Goal: Task Accomplishment & Management: Use online tool/utility

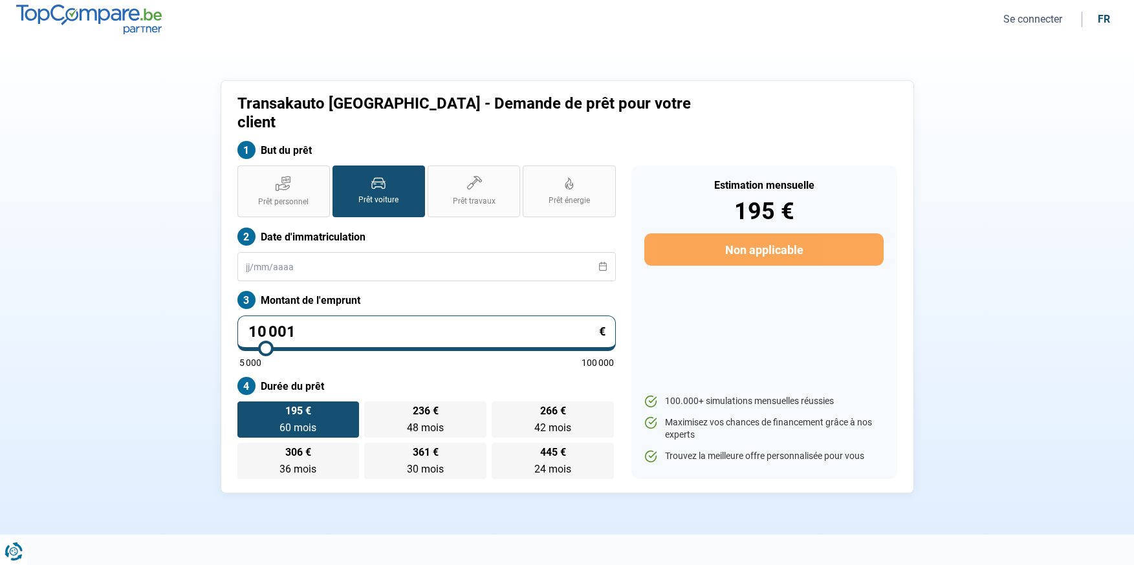
drag, startPoint x: 312, startPoint y: 318, endPoint x: 220, endPoint y: 304, distance: 92.9
click at [222, 305] on div "Transakauto Namur - Demande de prêt pour votre client But du prêt Prêt personne…" at bounding box center [567, 286] width 693 height 413
type input "1"
type input "5000"
type input "14"
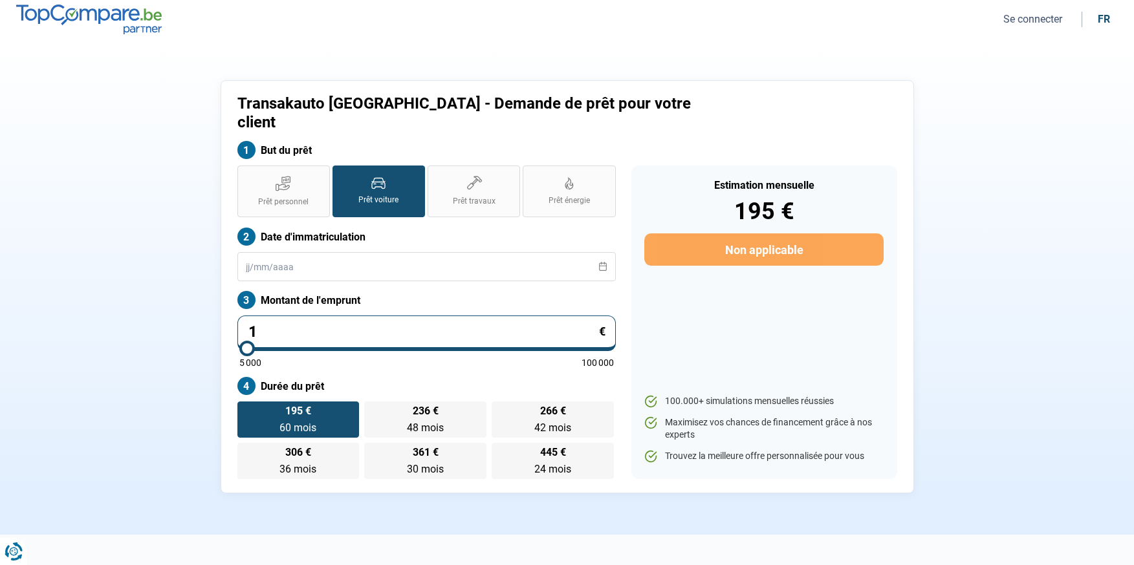
type input "5000"
type input "142"
type input "5000"
type input "1 426"
type input "5000"
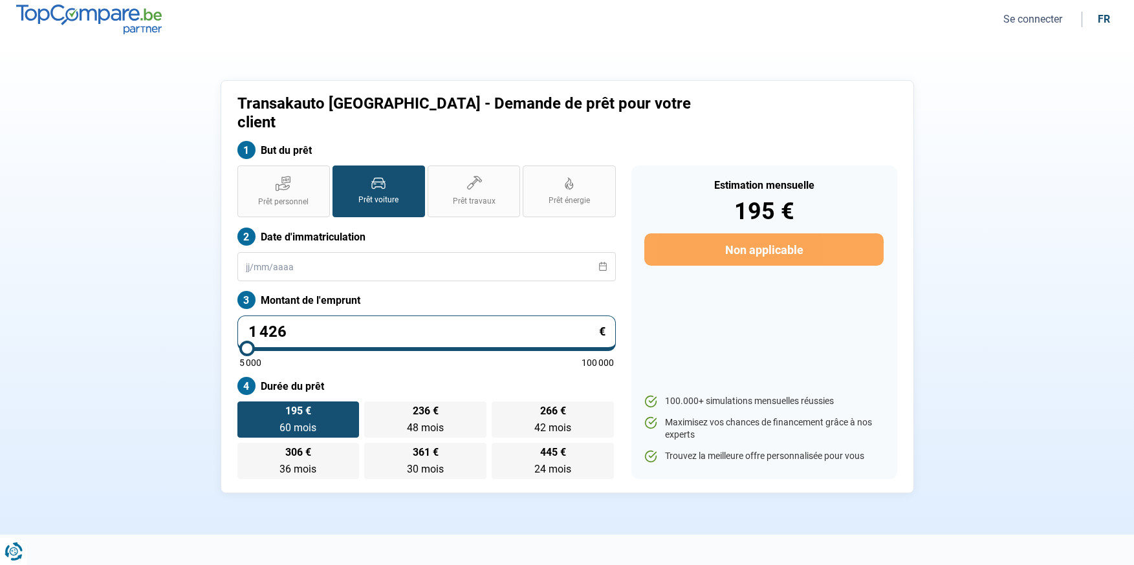
type input "14 260"
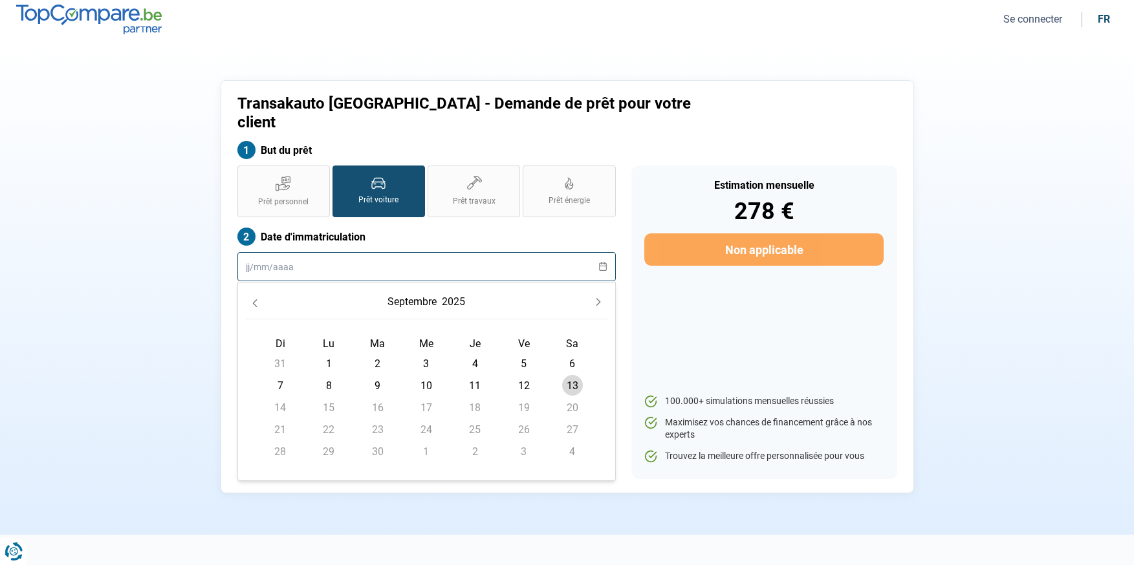
type input "14250"
click at [360, 252] on input "text" at bounding box center [426, 266] width 378 height 29
click at [250, 299] on icon "Previous Month" at bounding box center [254, 303] width 9 height 9
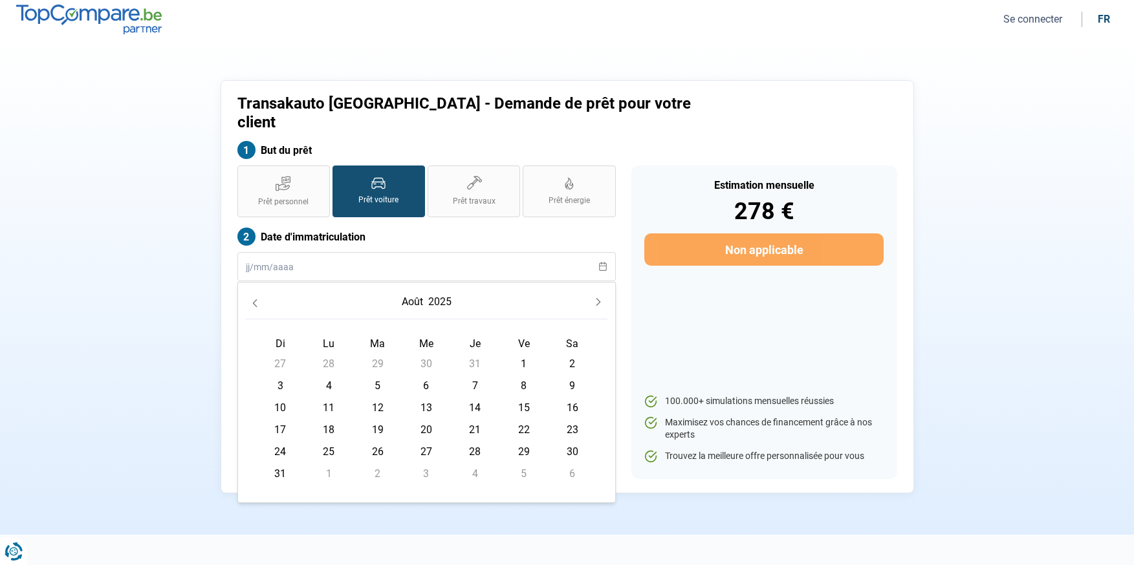
click at [252, 299] on icon "Previous Month" at bounding box center [254, 303] width 9 height 9
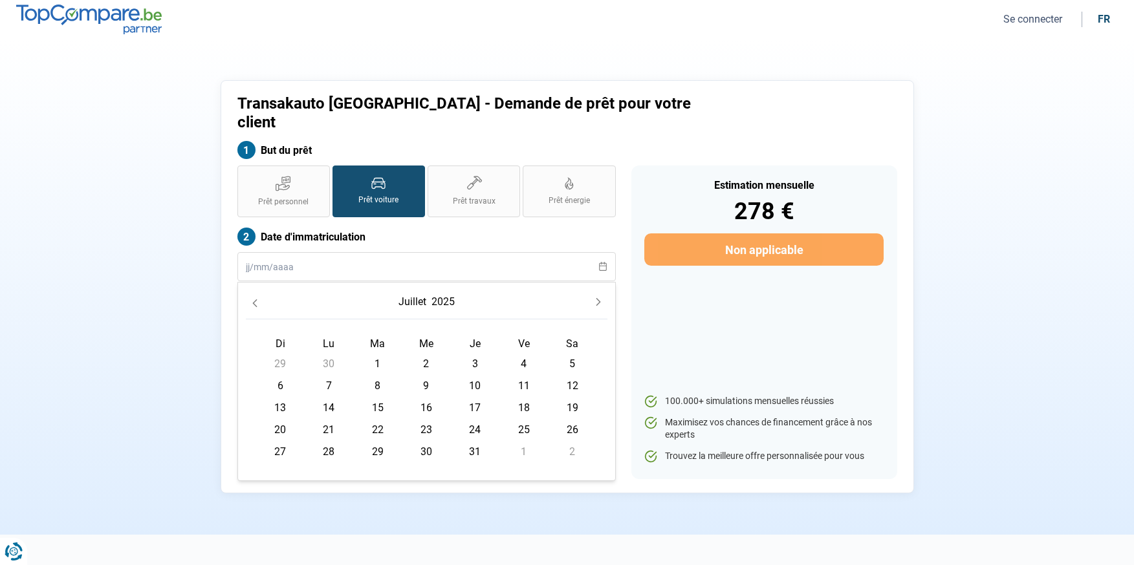
click at [252, 299] on icon "Previous Month" at bounding box center [254, 303] width 9 height 9
click at [251, 299] on icon "Previous Month" at bounding box center [254, 303] width 9 height 9
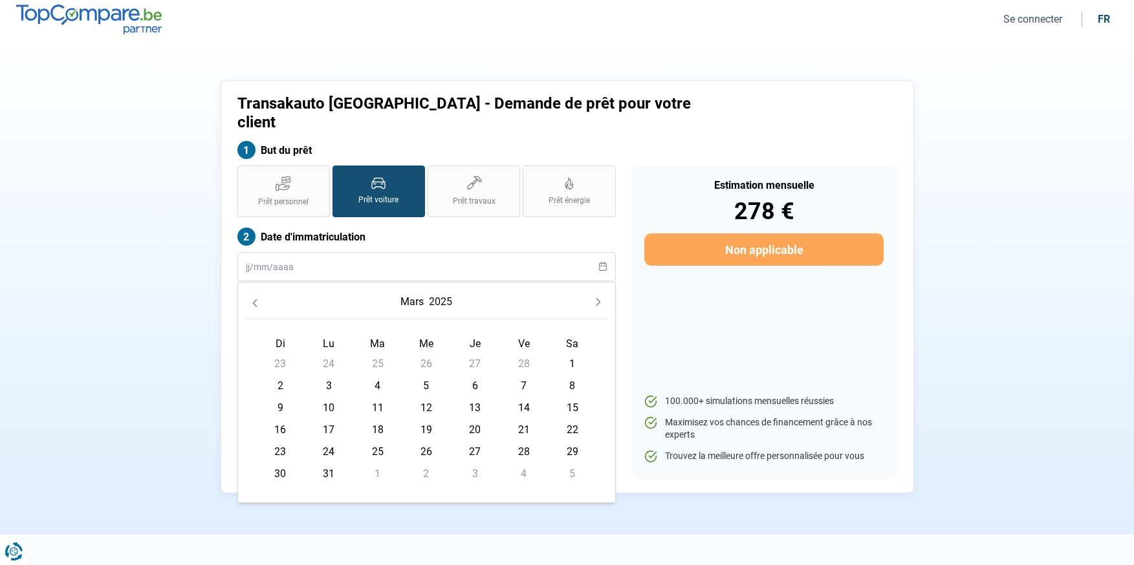
click at [256, 299] on icon "Previous Month" at bounding box center [254, 303] width 9 height 9
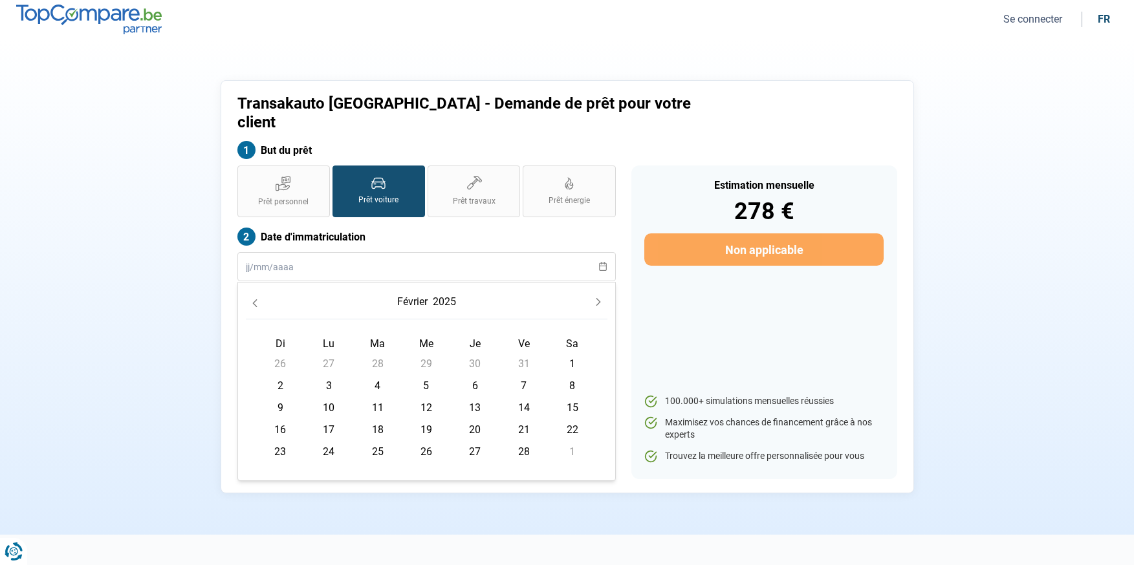
click at [433, 290] on button "2025" at bounding box center [444, 301] width 28 height 23
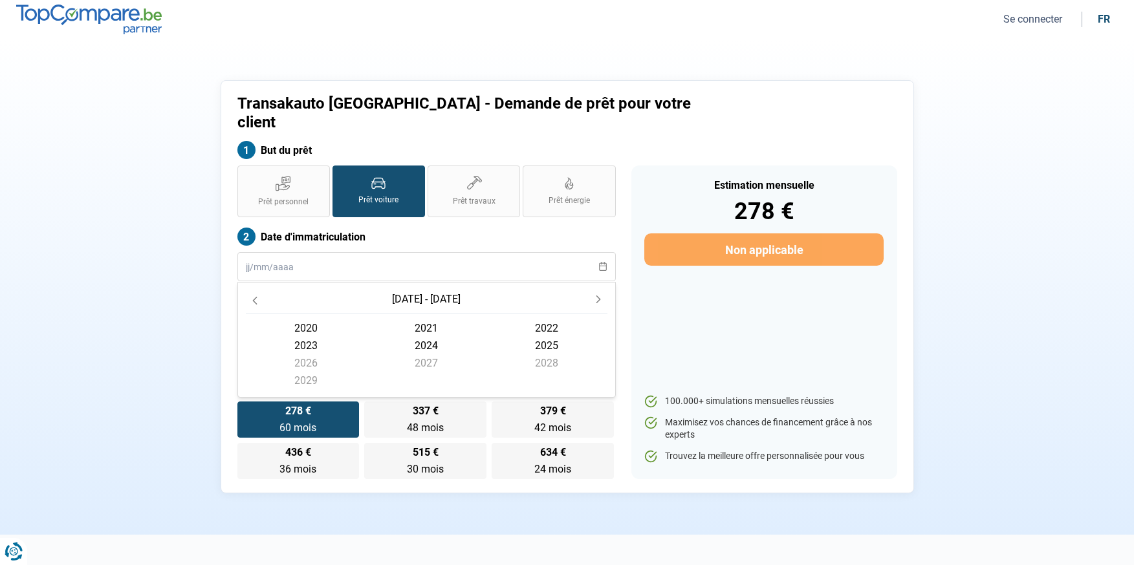
click at [299, 337] on span "2023" at bounding box center [306, 345] width 120 height 17
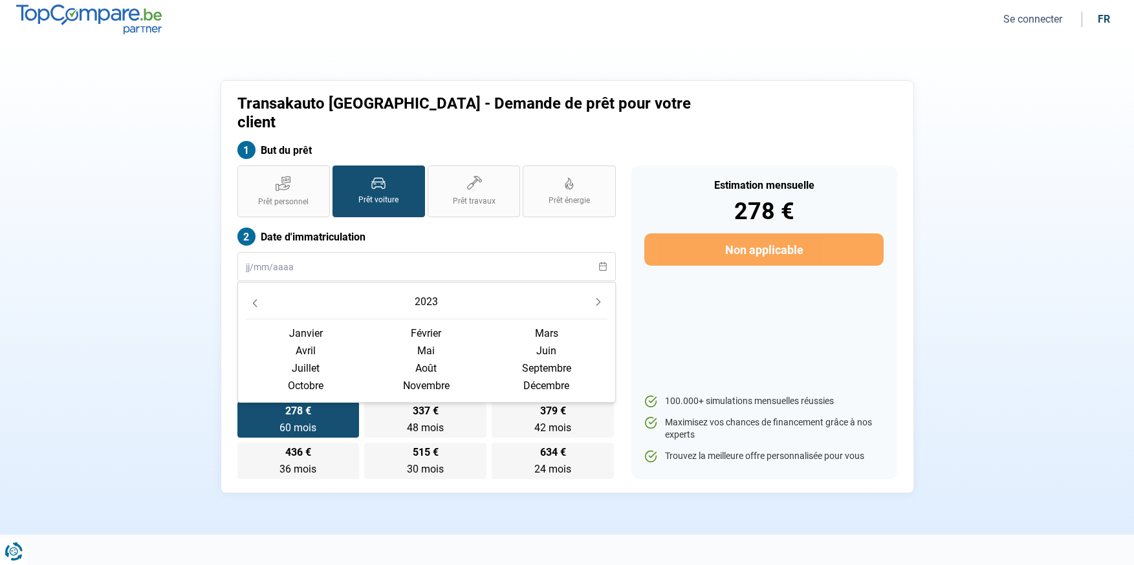
click at [427, 342] on span "mai" at bounding box center [426, 350] width 120 height 17
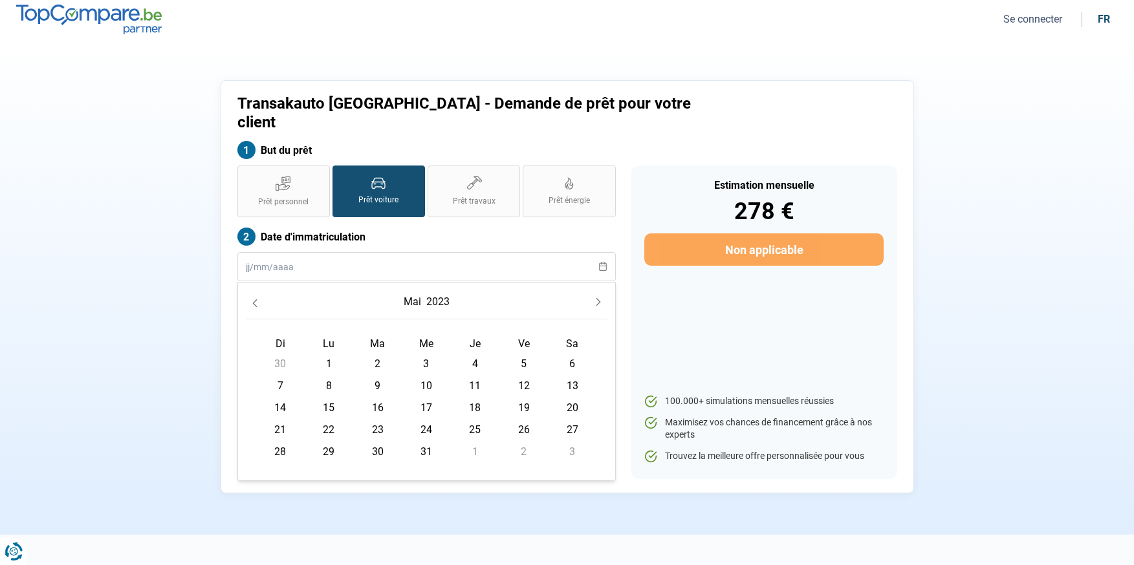
click at [424, 375] on span "10" at bounding box center [426, 385] width 21 height 21
type input "[DATE]"
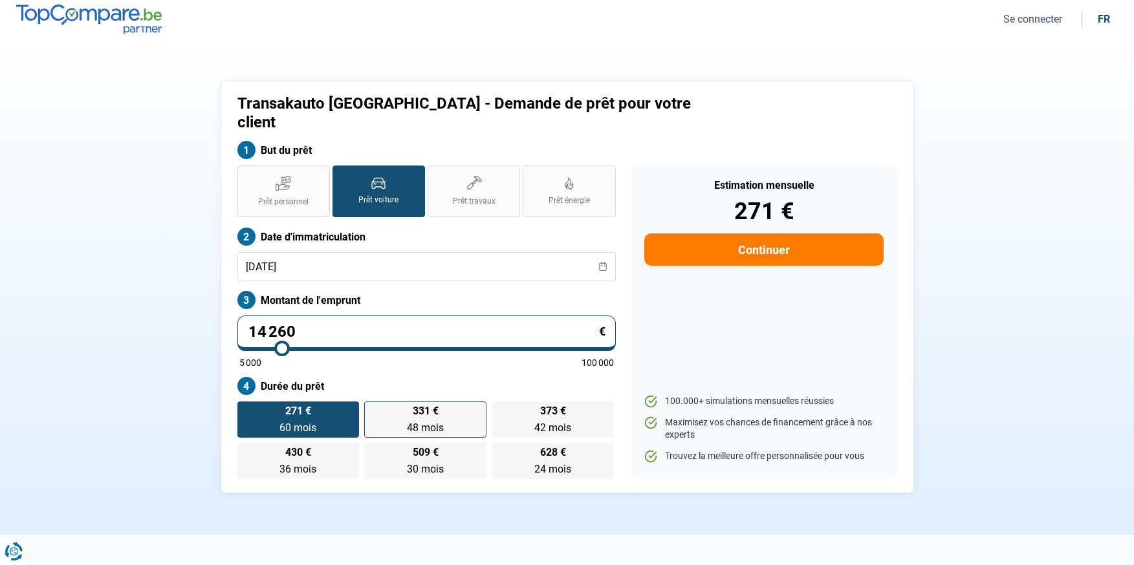
click at [434, 406] on span "331 €" at bounding box center [426, 411] width 26 height 10
click at [372, 402] on input "331 € 48 mois 48 mois" at bounding box center [368, 406] width 8 height 8
radio input "true"
